Goal: Check status: Verify the current state of an ongoing process or item

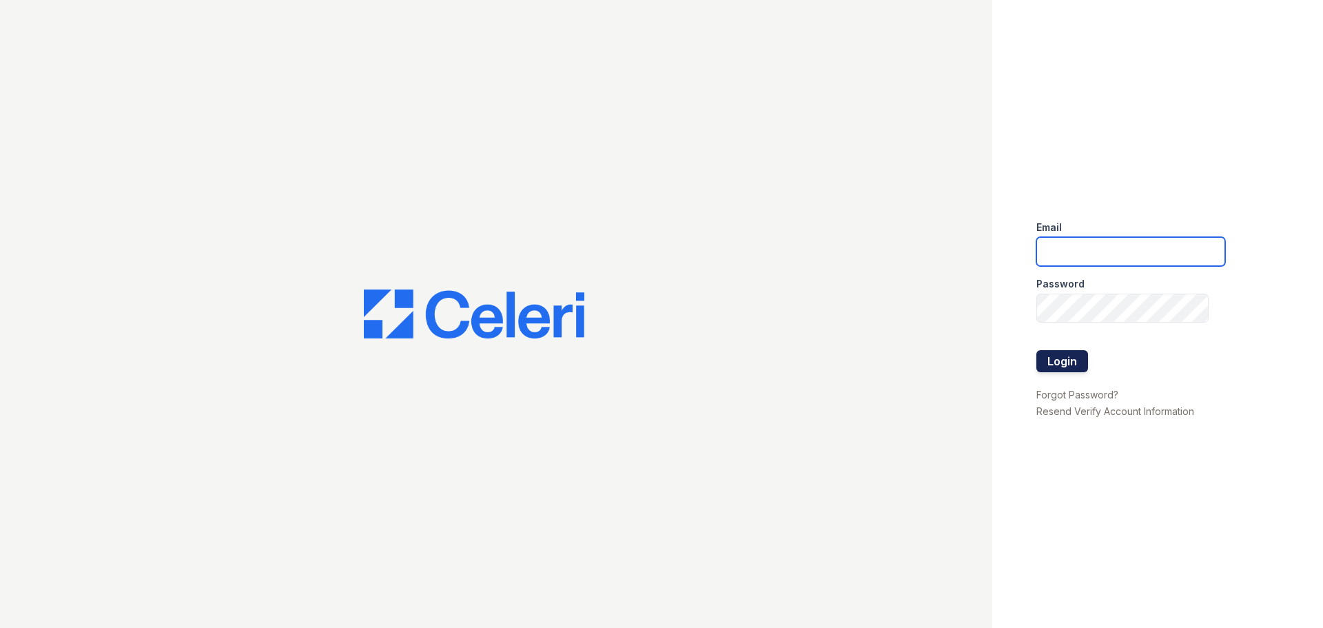
type input "renewfoundrycentre@trinity-pm.com"
click at [1073, 352] on button "Login" at bounding box center [1063, 361] width 52 height 22
click at [1063, 365] on button "Login" at bounding box center [1063, 361] width 52 height 22
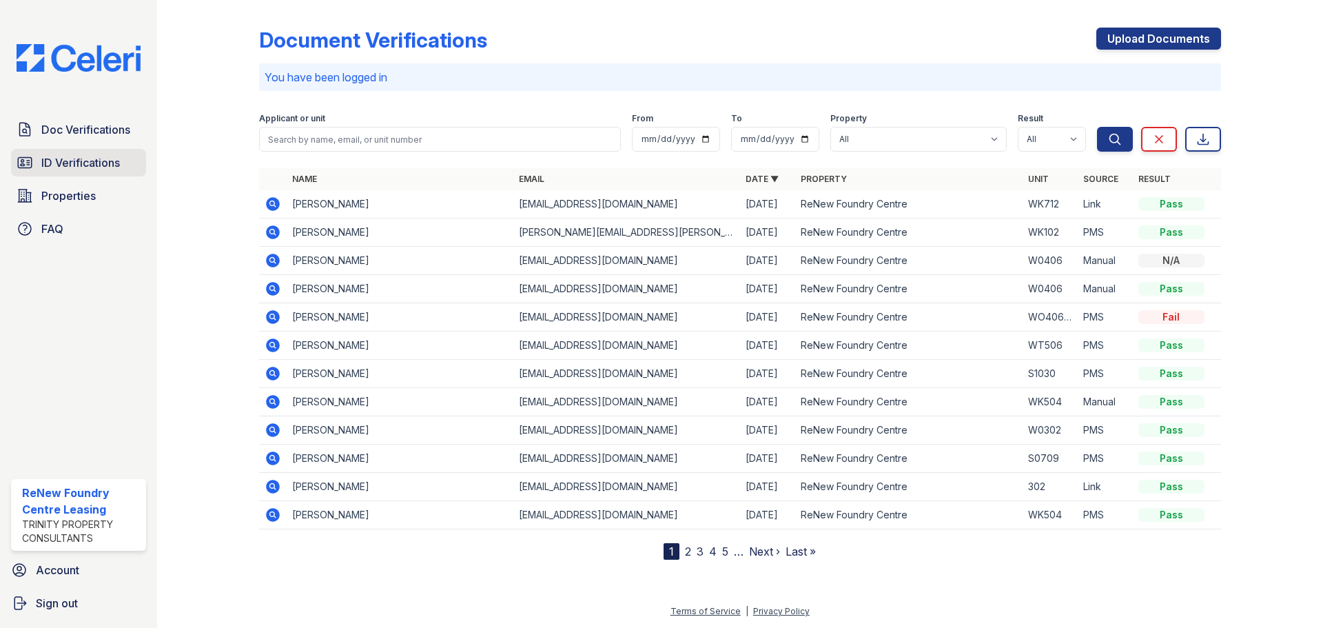
click at [51, 150] on link "ID Verifications" at bounding box center [78, 163] width 135 height 28
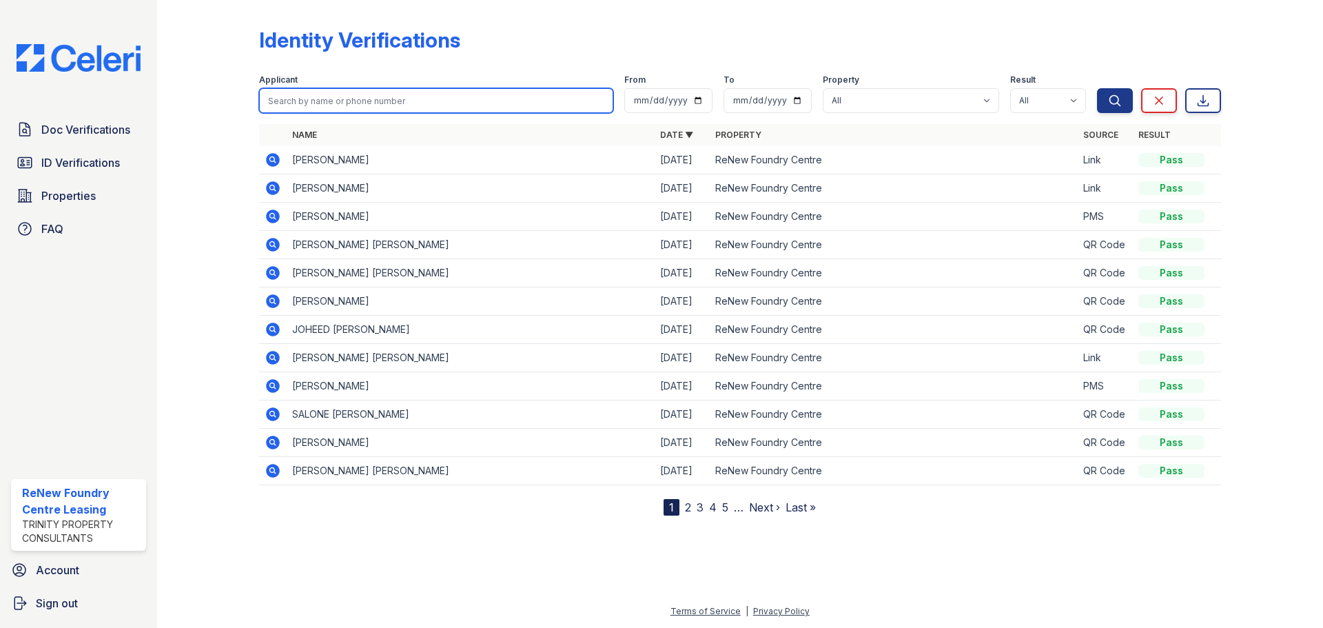
click at [339, 92] on input "search" at bounding box center [436, 100] width 354 height 25
type input "weems"
click at [1097, 88] on button "Search" at bounding box center [1115, 100] width 36 height 25
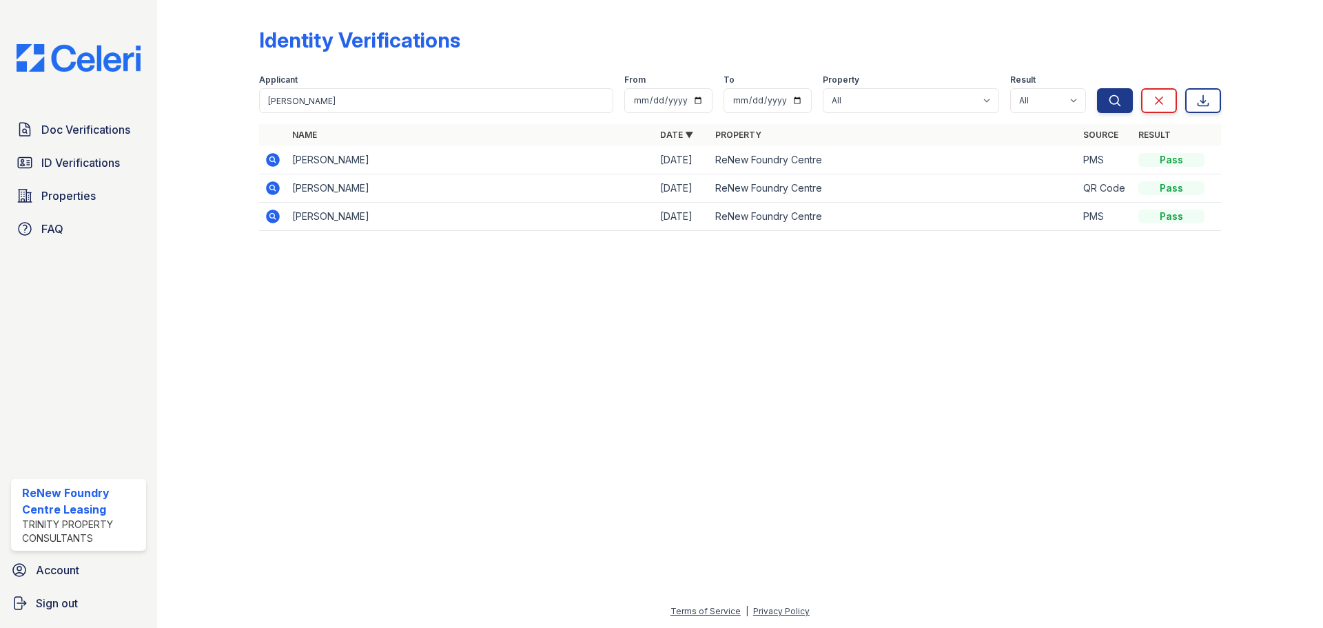
click at [262, 167] on td at bounding box center [273, 160] width 28 height 28
click at [273, 162] on icon at bounding box center [273, 160] width 14 height 14
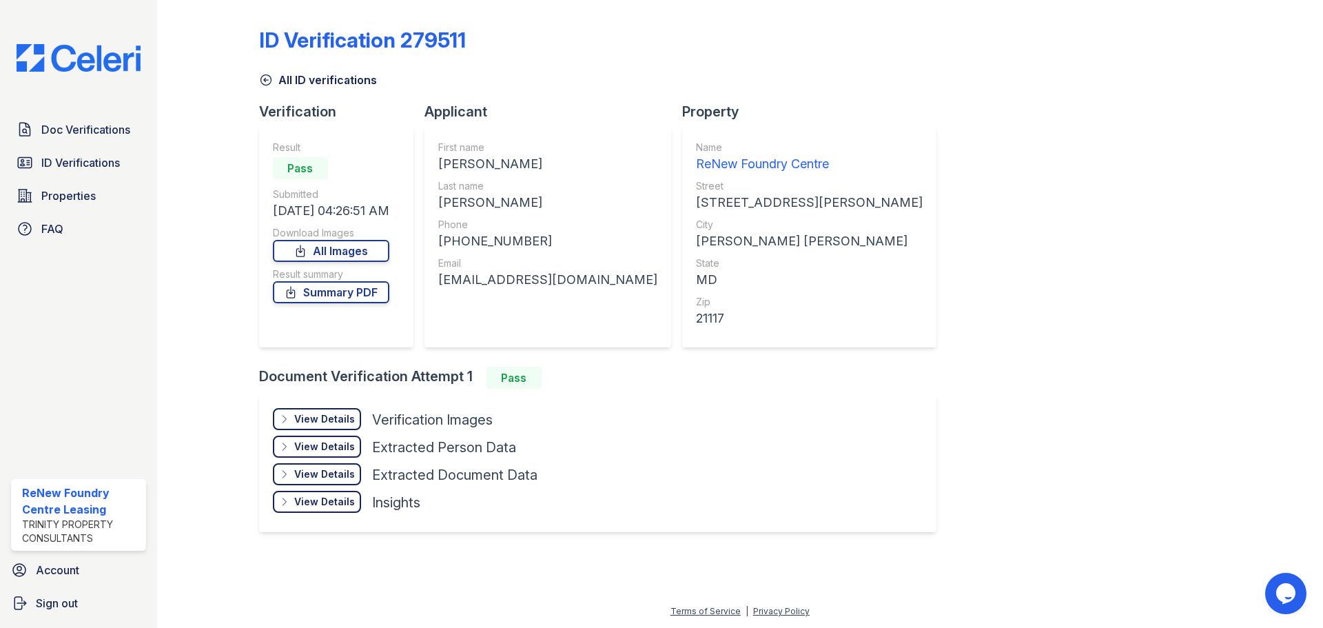
click at [557, 275] on div "[EMAIL_ADDRESS][DOMAIN_NAME]" at bounding box center [547, 279] width 219 height 19
drag, startPoint x: 607, startPoint y: 280, endPoint x: 441, endPoint y: 286, distance: 165.5
click at [441, 286] on div "Applicant First name [PERSON_NAME] Last name [PERSON_NAME] Phone [PHONE_NUMBER]…" at bounding box center [554, 234] width 258 height 265
copy div "[EMAIL_ADDRESS][DOMAIN_NAME]"
